Goal: Task Accomplishment & Management: Use online tool/utility

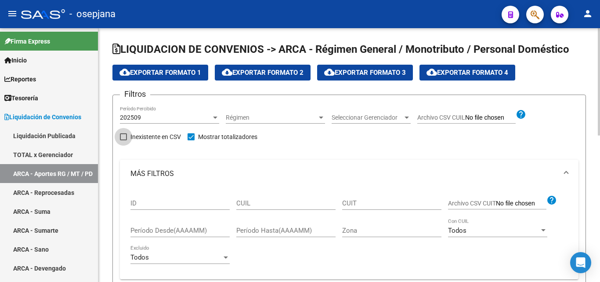
click at [124, 138] on span at bounding box center [123, 136] width 7 height 7
click at [124, 140] on input "Inexistente en CSV" at bounding box center [123, 140] width 0 height 0
checkbox input "true"
click at [570, 173] on mat-expansion-panel-header "MÁS FILTROS" at bounding box center [349, 174] width 459 height 28
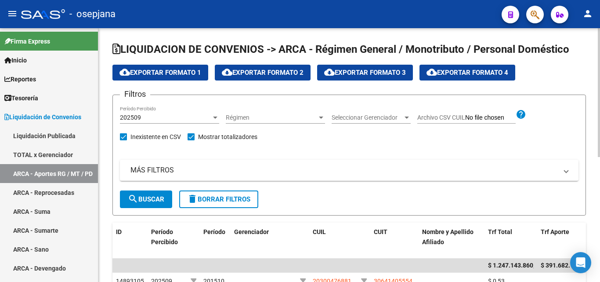
click at [192, 138] on span at bounding box center [191, 136] width 7 height 7
click at [191, 140] on input "Mostrar totalizadores" at bounding box center [191, 140] width 0 height 0
click at [149, 199] on span "search Buscar" at bounding box center [146, 199] width 36 height 8
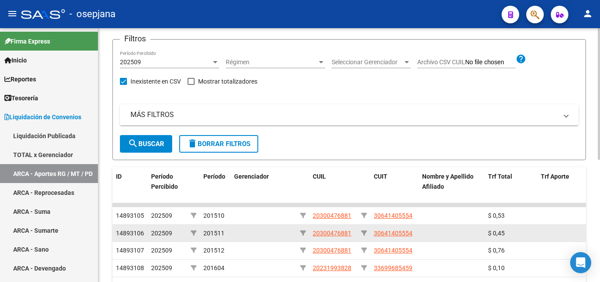
scroll to position [44, 0]
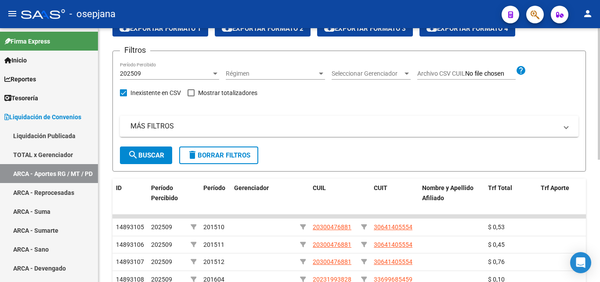
click at [195, 92] on span at bounding box center [191, 92] width 7 height 7
click at [191, 96] on input "Mostrar totalizadores" at bounding box center [191, 96] width 0 height 0
checkbox input "true"
click at [163, 156] on span "search Buscar" at bounding box center [146, 155] width 36 height 8
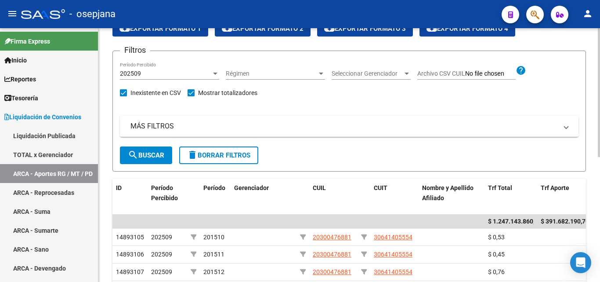
click at [122, 94] on span at bounding box center [123, 92] width 7 height 7
click at [123, 96] on input "Inexistente en CSV" at bounding box center [123, 96] width 0 height 0
checkbox input "false"
click at [193, 94] on span at bounding box center [191, 92] width 7 height 7
click at [191, 96] on input "Mostrar totalizadores" at bounding box center [191, 96] width 0 height 0
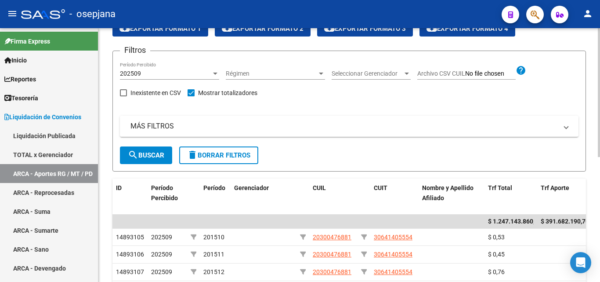
checkbox input "false"
click at [127, 94] on span at bounding box center [123, 92] width 7 height 7
click at [124, 96] on input "Inexistente en CSV" at bounding box center [123, 96] width 0 height 0
checkbox input "true"
click at [451, 75] on span "Archivo CSV CUIL" at bounding box center [442, 73] width 48 height 7
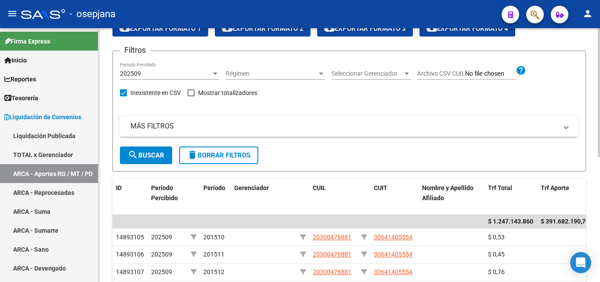
click at [466, 75] on input "Archivo CSV CUIL" at bounding box center [491, 74] width 51 height 8
type input "C:\fakepath\Infomedical (19).txt"
click at [193, 93] on span at bounding box center [191, 92] width 7 height 7
click at [191, 96] on input "Mostrar totalizadores" at bounding box center [191, 96] width 0 height 0
checkbox input "true"
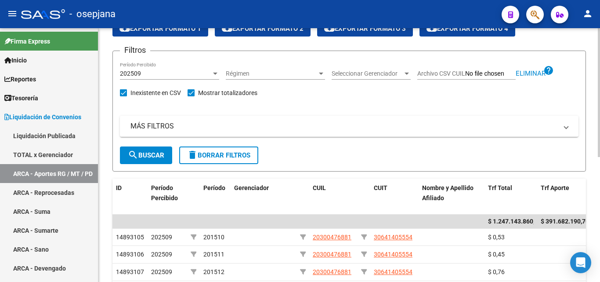
click at [155, 156] on span "search Buscar" at bounding box center [146, 155] width 36 height 8
click at [473, 73] on input "Archivo CSV CUIL" at bounding box center [491, 74] width 51 height 8
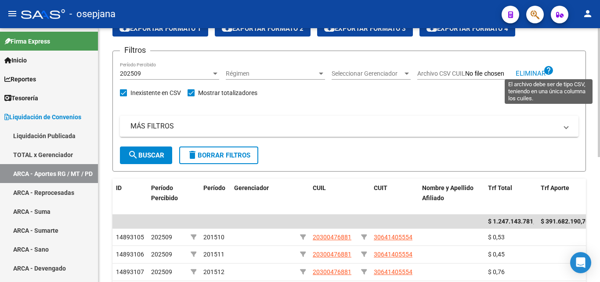
click at [550, 71] on mat-icon "help" at bounding box center [549, 70] width 11 height 11
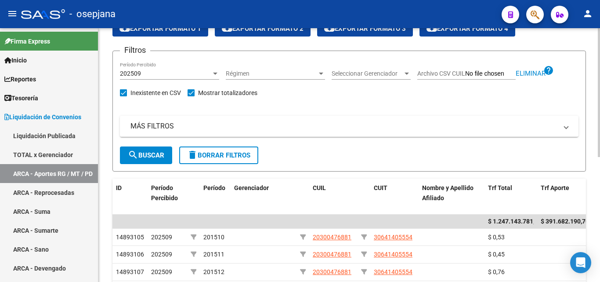
drag, startPoint x: 127, startPoint y: 92, endPoint x: 156, endPoint y: 102, distance: 30.4
click at [127, 92] on label "Inexistente en CSV" at bounding box center [150, 92] width 61 height 11
click at [124, 96] on input "Inexistente en CSV" at bounding box center [123, 96] width 0 height 0
checkbox input "false"
click at [151, 157] on span "search Buscar" at bounding box center [146, 155] width 36 height 8
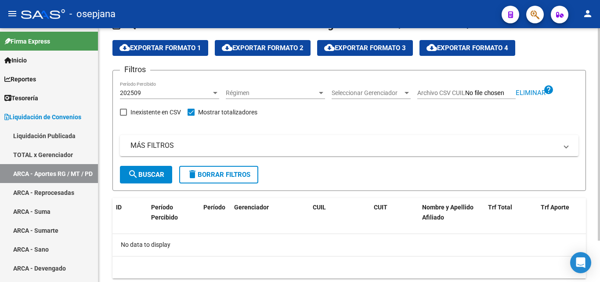
scroll to position [0, 0]
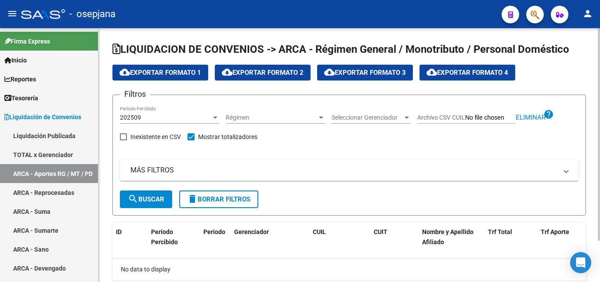
click at [143, 193] on button "search Buscar" at bounding box center [146, 199] width 52 height 18
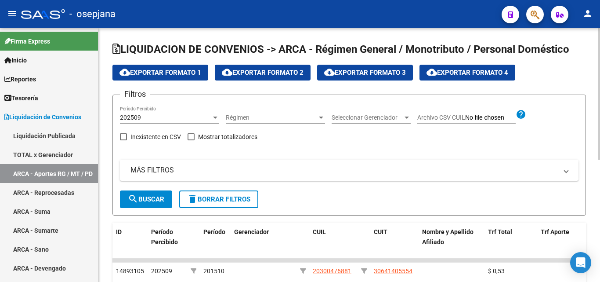
click at [194, 135] on span at bounding box center [191, 136] width 7 height 7
click at [191, 140] on input "Mostrar totalizadores" at bounding box center [191, 140] width 0 height 0
checkbox input "true"
click at [148, 203] on span "search Buscar" at bounding box center [146, 199] width 36 height 8
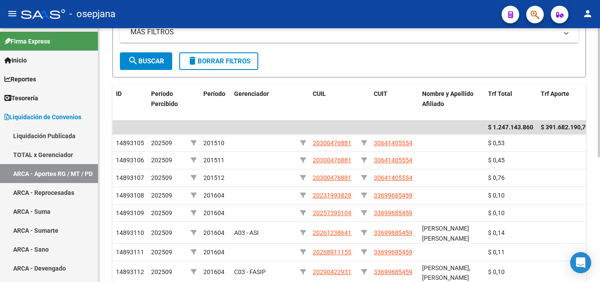
scroll to position [132, 0]
